Goal: Task Accomplishment & Management: Complete application form

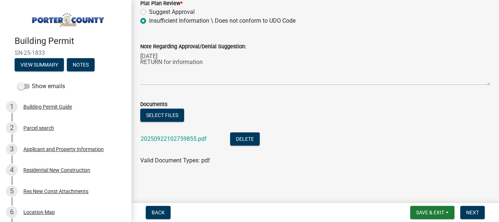
scroll to position [14, 0]
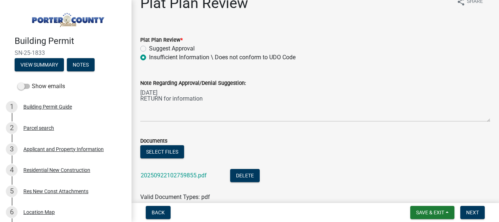
click at [149, 47] on label "Suggest Approval" at bounding box center [172, 48] width 46 height 9
click at [149, 47] on input "Suggest Approval" at bounding box center [151, 46] width 5 height 5
radio input "true"
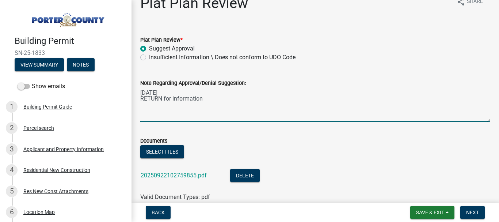
click at [204, 100] on textarea "[DATE] RETURN for information" at bounding box center [315, 104] width 350 height 34
type textarea "[DATE] RETURN for information [DATE] REC'D Back Now ACCEPTABLE"
click at [159, 155] on button "Select files" at bounding box center [162, 151] width 44 height 13
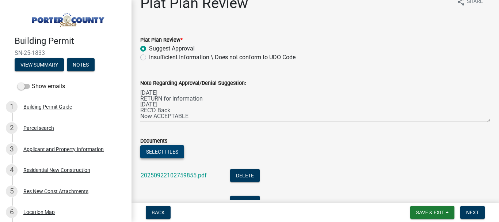
scroll to position [77, 0]
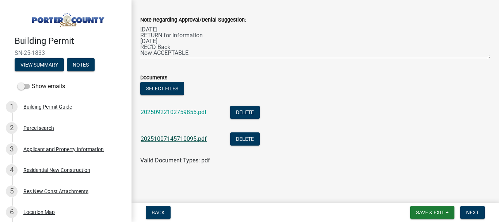
click at [174, 140] on link "20251007145710095.pdf" at bounding box center [174, 138] width 66 height 7
click at [470, 213] on span "Next" at bounding box center [472, 212] width 13 height 6
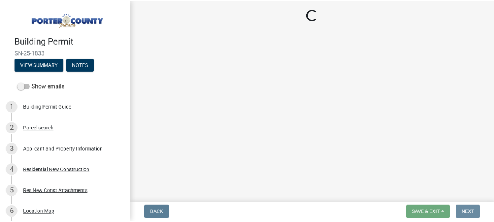
scroll to position [0, 0]
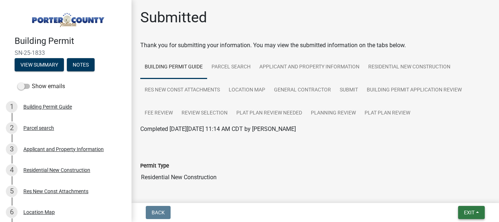
click at [470, 213] on span "Exit" at bounding box center [469, 212] width 11 height 6
click at [457, 193] on button "Save & Exit" at bounding box center [456, 194] width 58 height 18
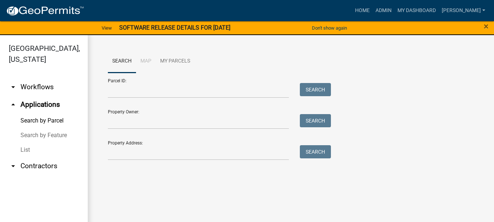
scroll to position [9, 0]
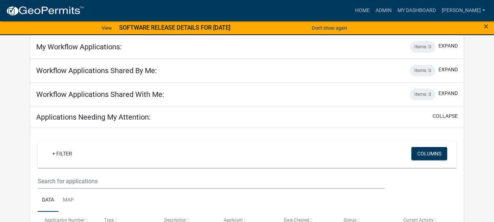
scroll to position [110, 0]
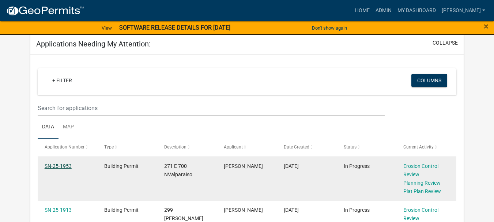
click at [57, 166] on link "SN-25-1953" at bounding box center [58, 166] width 27 height 6
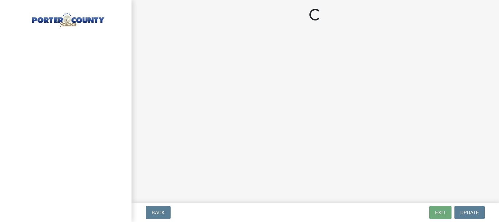
click at [57, 166] on div at bounding box center [66, 111] width 132 height 222
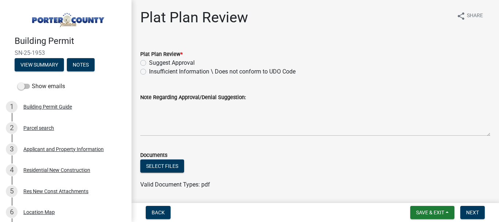
click at [146, 70] on div "Insufficient Information \ Does not conform to UDO Code" at bounding box center [315, 71] width 350 height 9
click at [149, 73] on label "Insufficient Information \ Does not conform to UDO Code" at bounding box center [222, 71] width 147 height 9
click at [149, 72] on input "Insufficient Information \ Does not conform to UDO Code" at bounding box center [151, 69] width 5 height 5
radio input "true"
click at [141, 101] on div "Note Regarding Approval/Denial Suggestion:" at bounding box center [315, 97] width 350 height 9
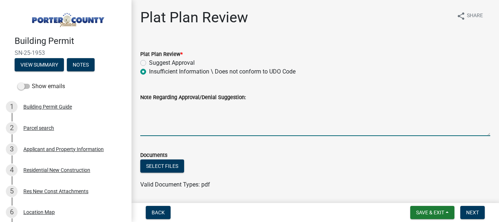
click at [144, 104] on textarea "Note Regarding Approval/Denial Suggestion:" at bounding box center [315, 119] width 350 height 34
type textarea "10/072025 RETURN foe Information"
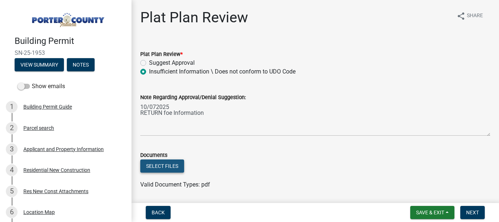
click at [164, 167] on button "Select files" at bounding box center [162, 165] width 44 height 13
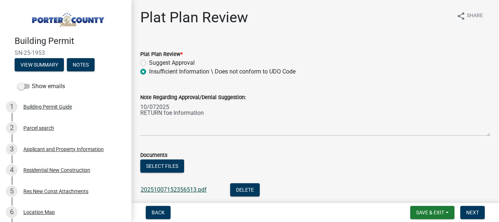
click at [174, 189] on link "20251007152356513.pdf" at bounding box center [174, 189] width 66 height 7
click at [429, 213] on span "Save & Exit" at bounding box center [430, 212] width 28 height 6
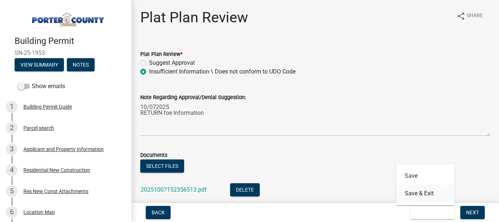
click at [423, 194] on button "Save & Exit" at bounding box center [425, 194] width 58 height 18
